Goal: Task Accomplishment & Management: Complete application form

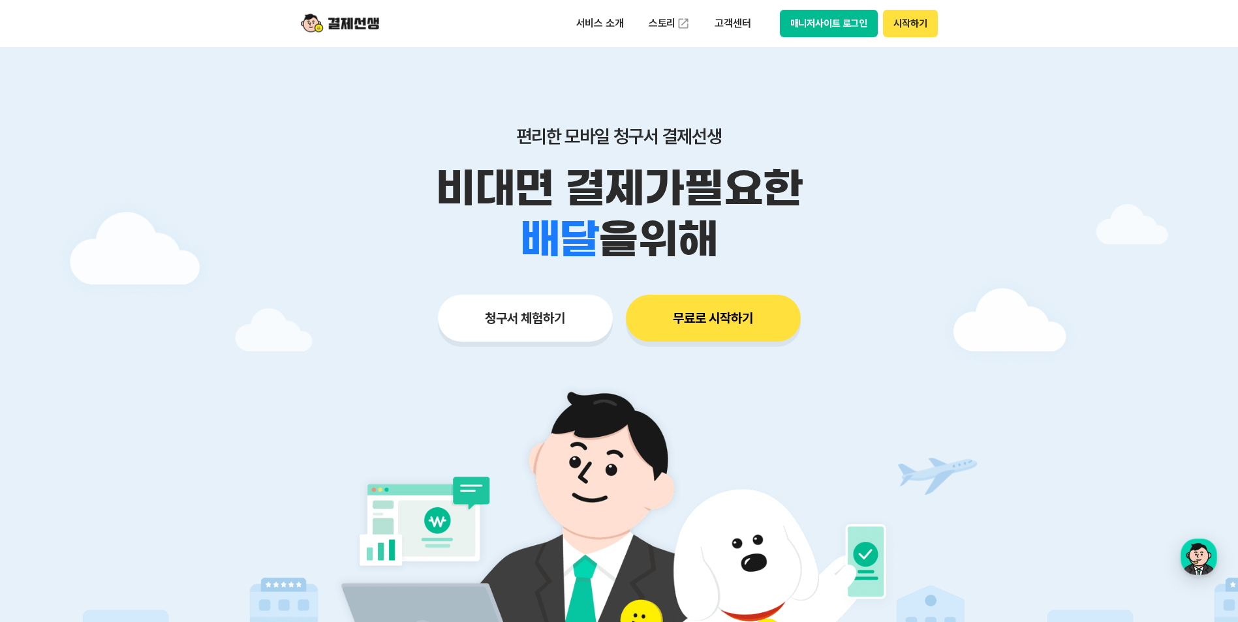
click at [538, 320] on button "청구서 체험하기" at bounding box center [525, 318] width 175 height 47
click at [719, 320] on button "무료로 시작하기" at bounding box center [713, 318] width 175 height 47
